Goal: Task Accomplishment & Management: Manage account settings

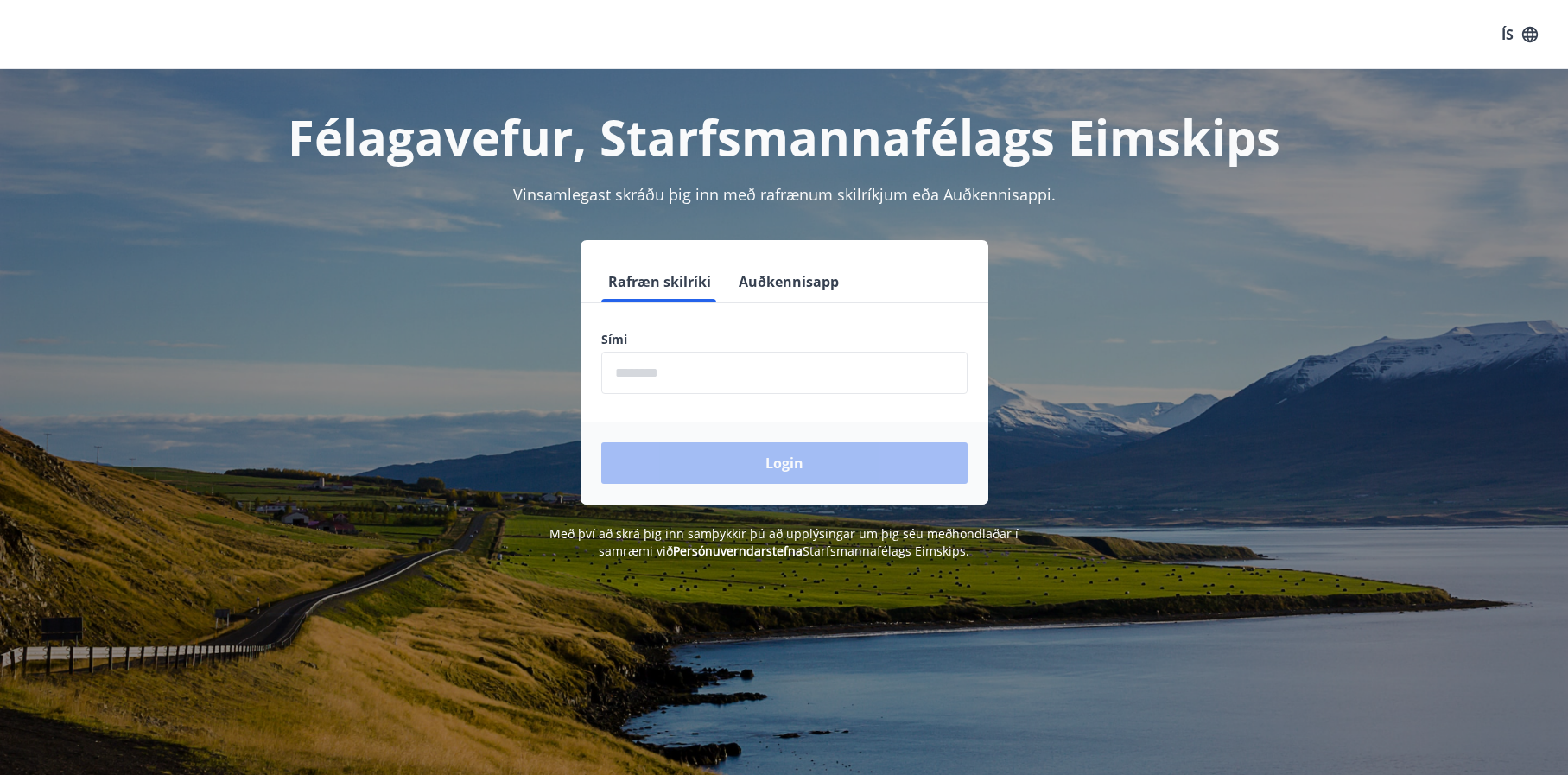
click at [734, 373] on input "phone" at bounding box center [784, 372] width 366 height 42
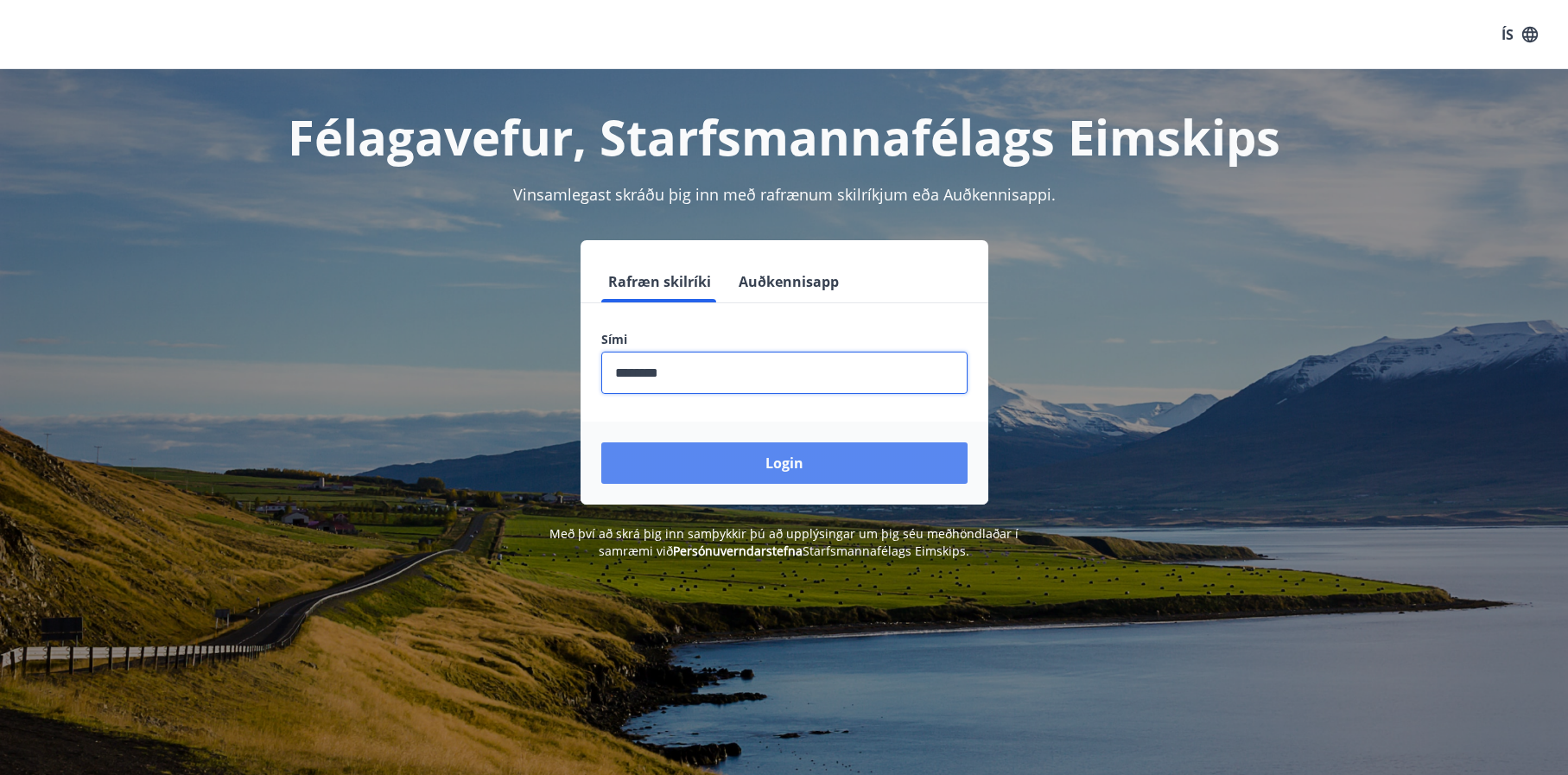
type input "********"
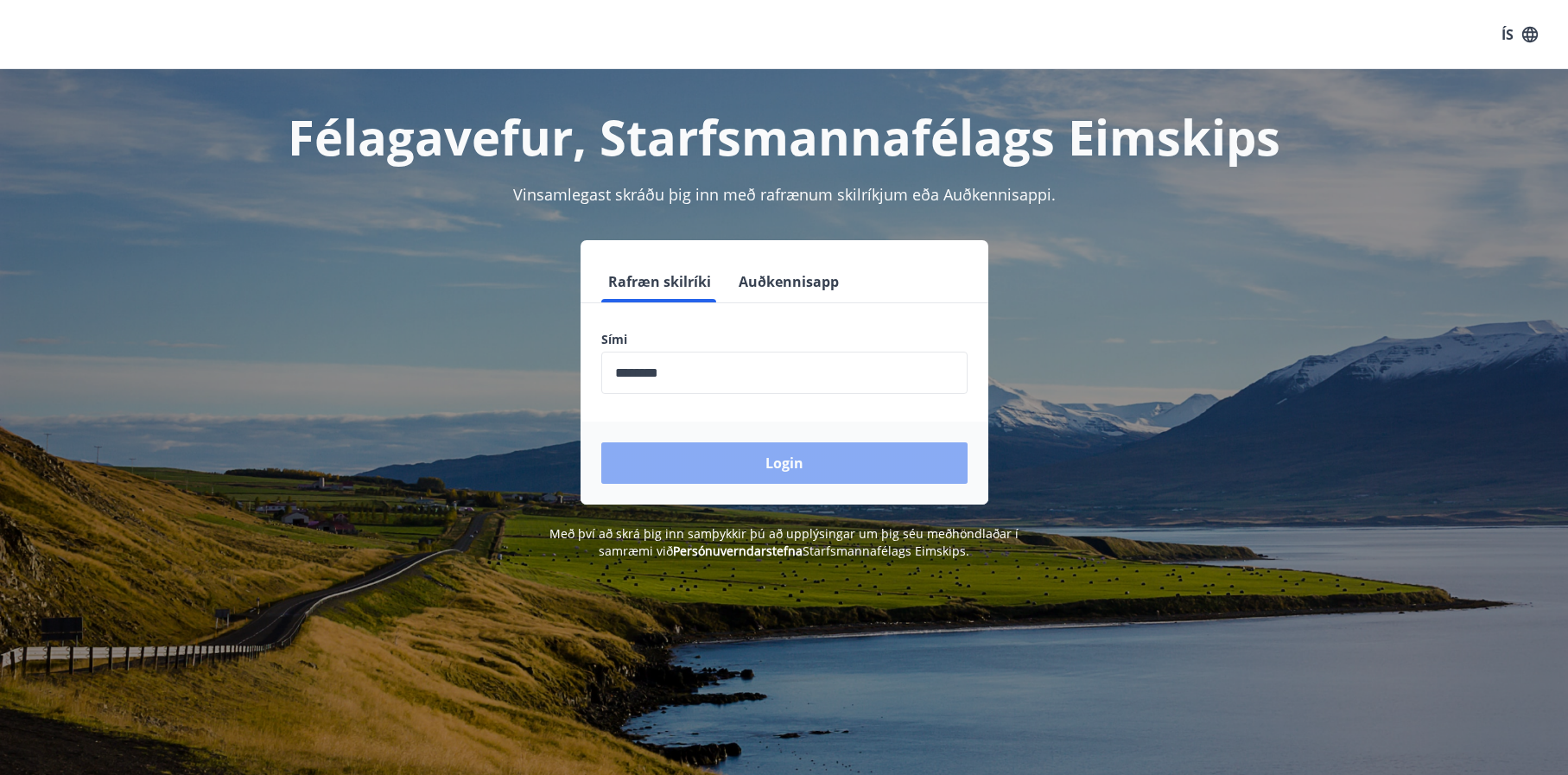
click at [777, 463] on button "Login" at bounding box center [784, 463] width 366 height 42
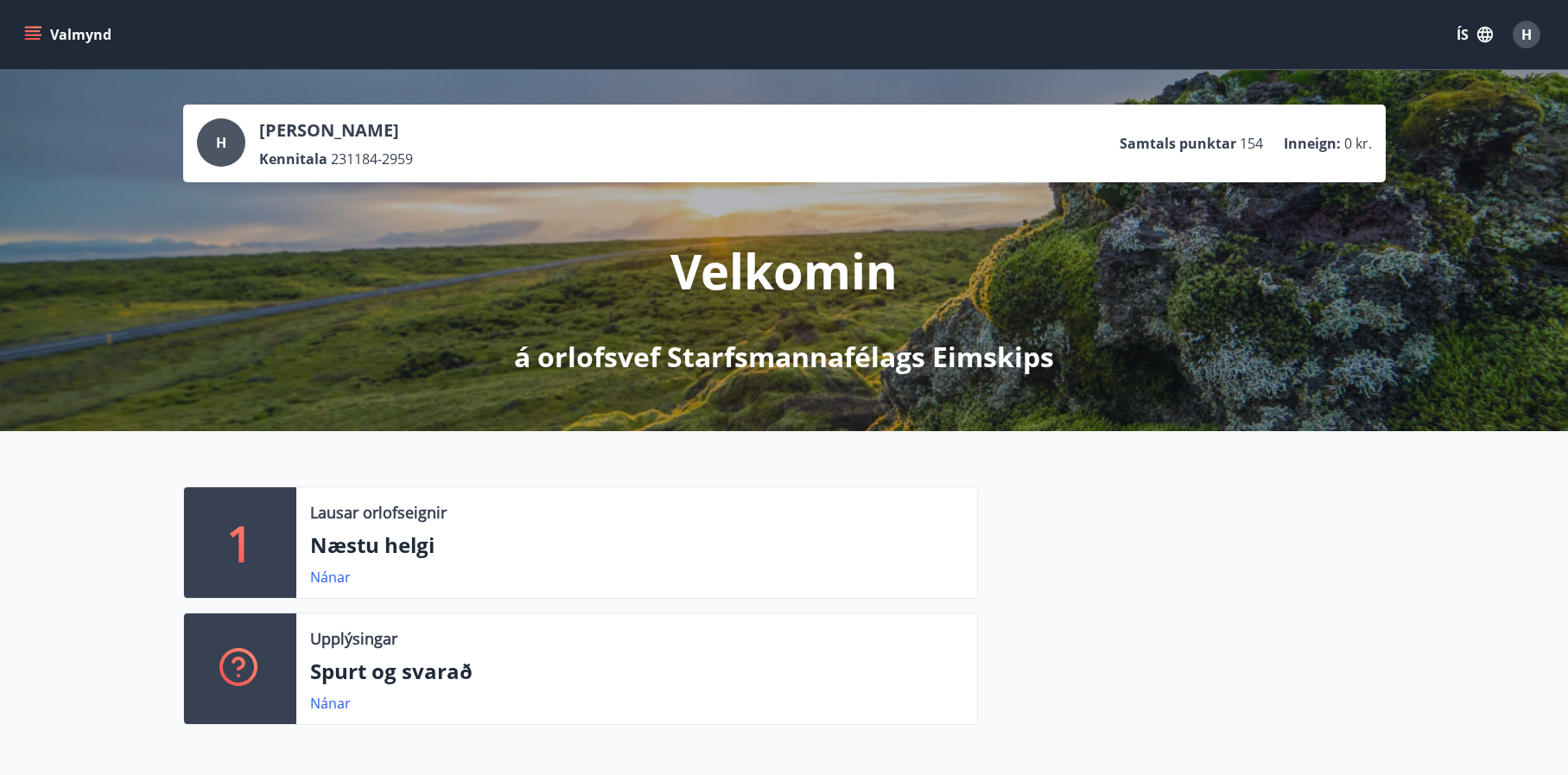
click at [26, 31] on icon "menu" at bounding box center [32, 31] width 15 height 2
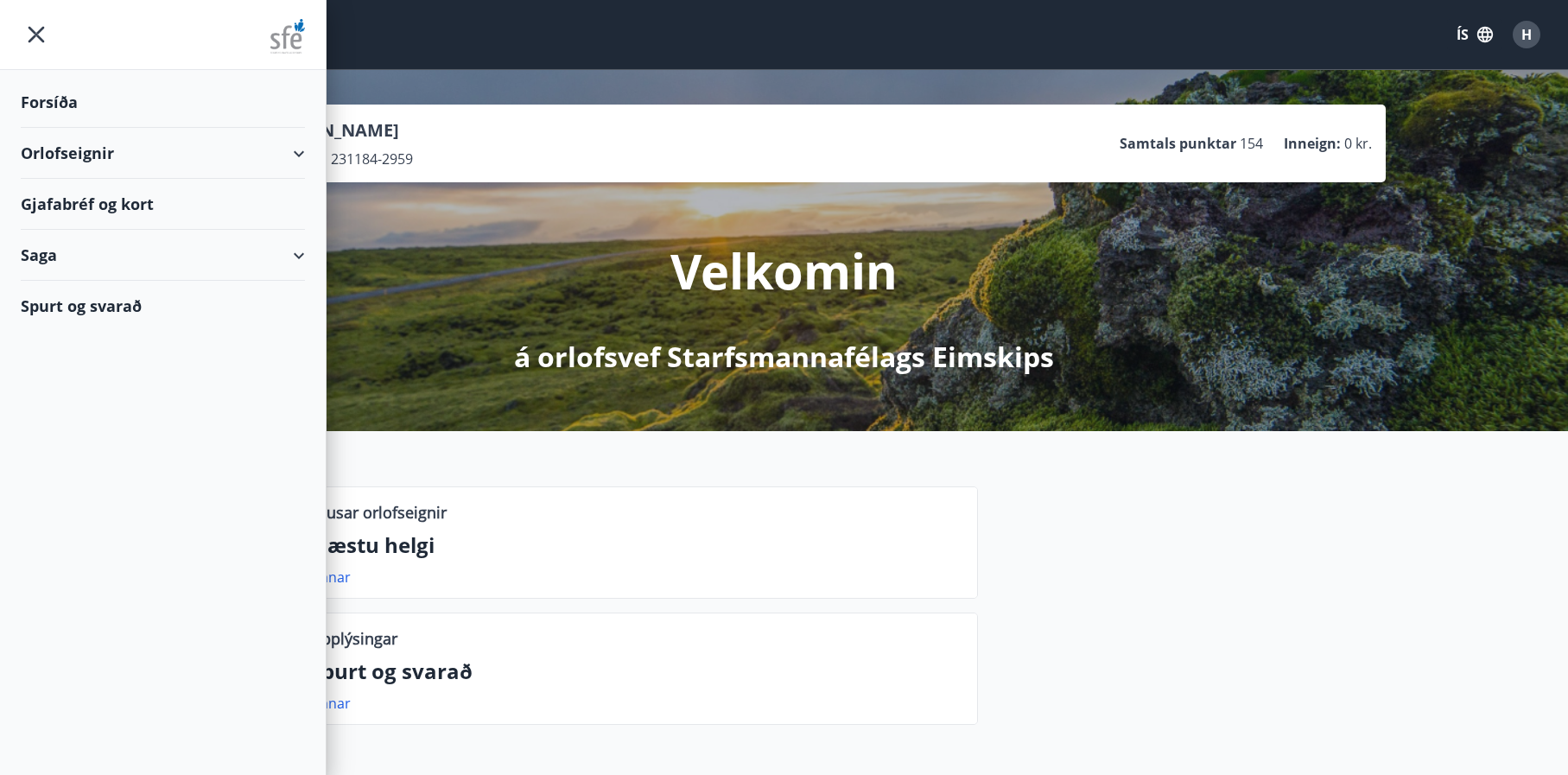
click at [115, 200] on div "Gjafabréf og kort" at bounding box center [162, 204] width 284 height 51
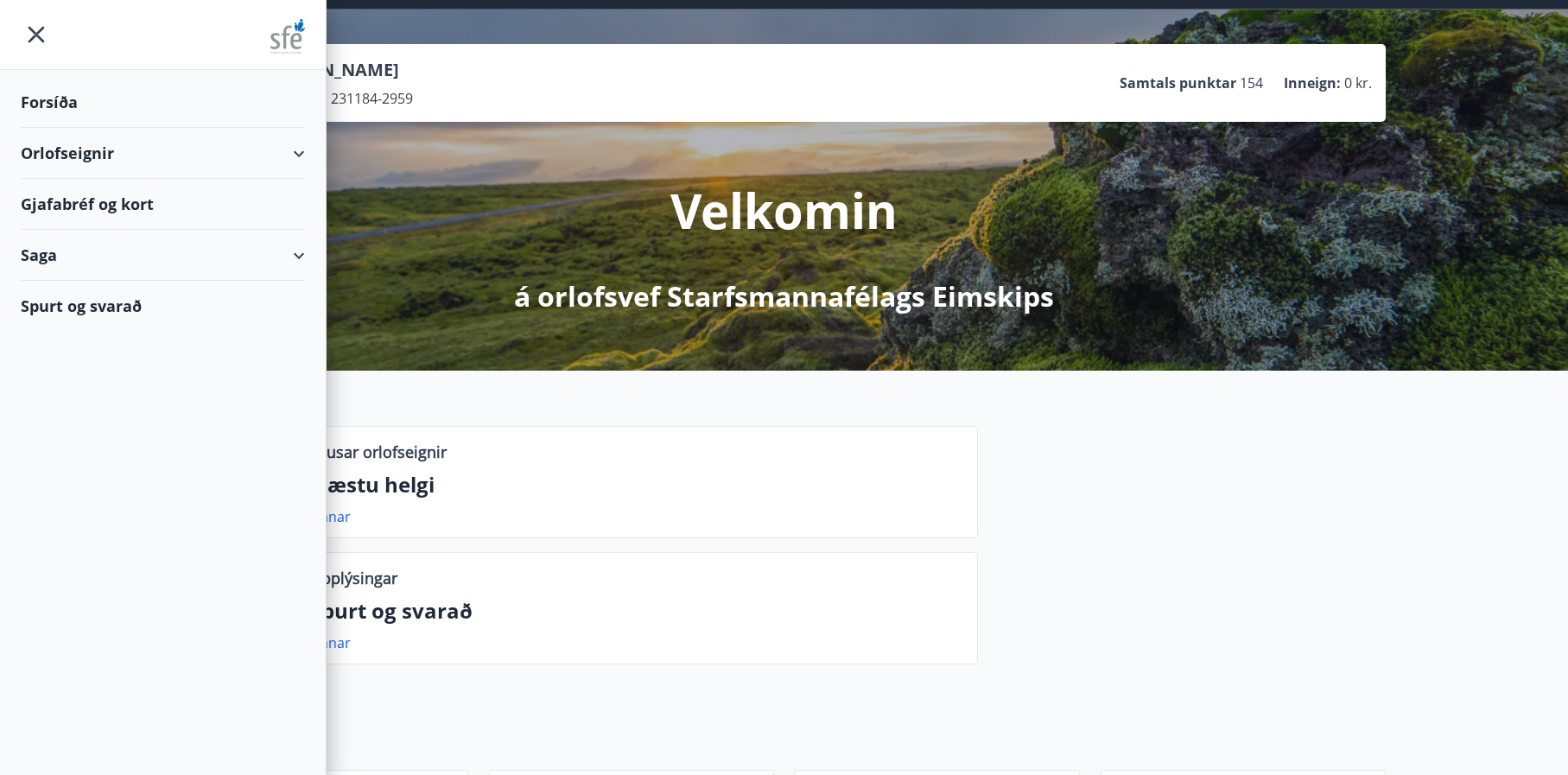
scroll to position [87, 0]
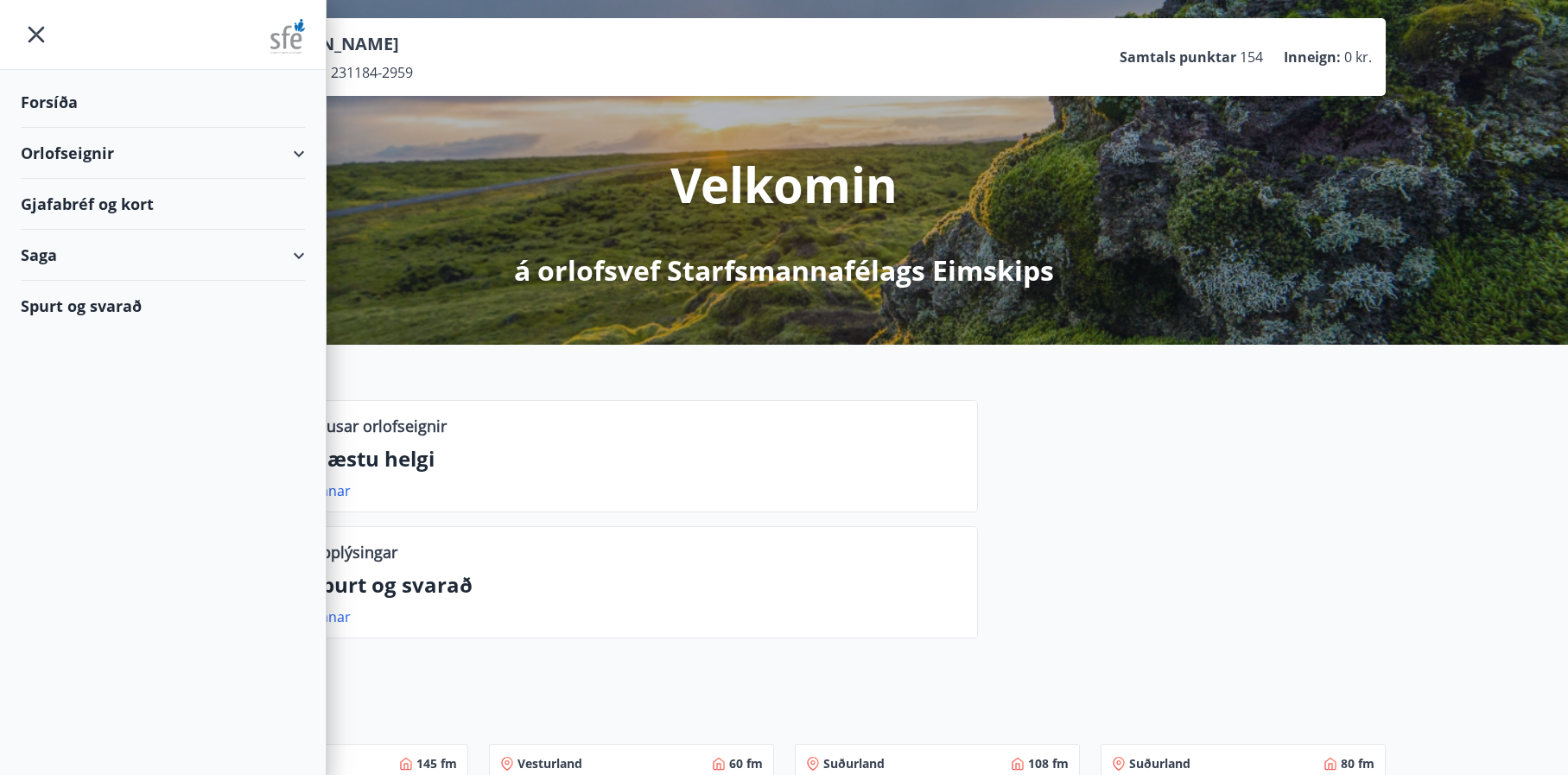
click at [116, 201] on div "Gjafabréf og kort" at bounding box center [162, 204] width 284 height 51
